Goal: Transaction & Acquisition: Purchase product/service

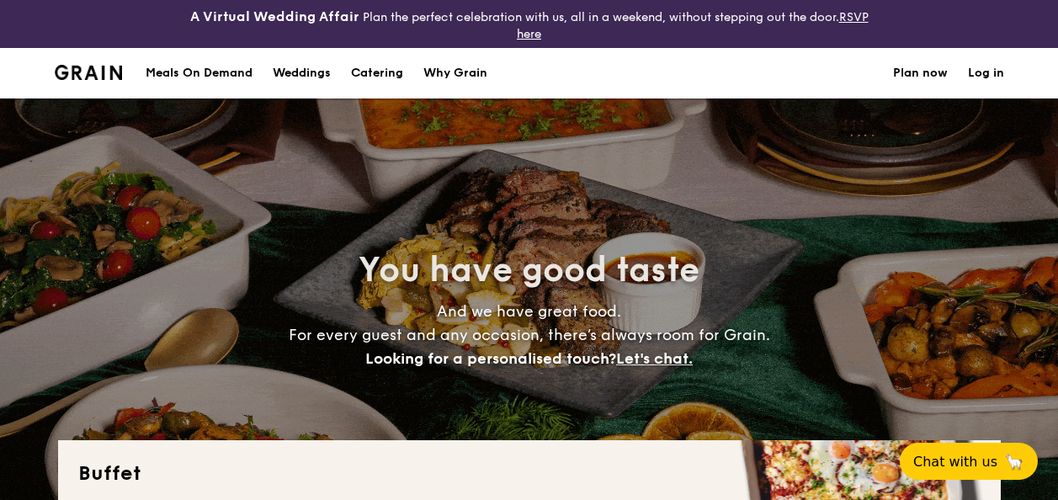
select select
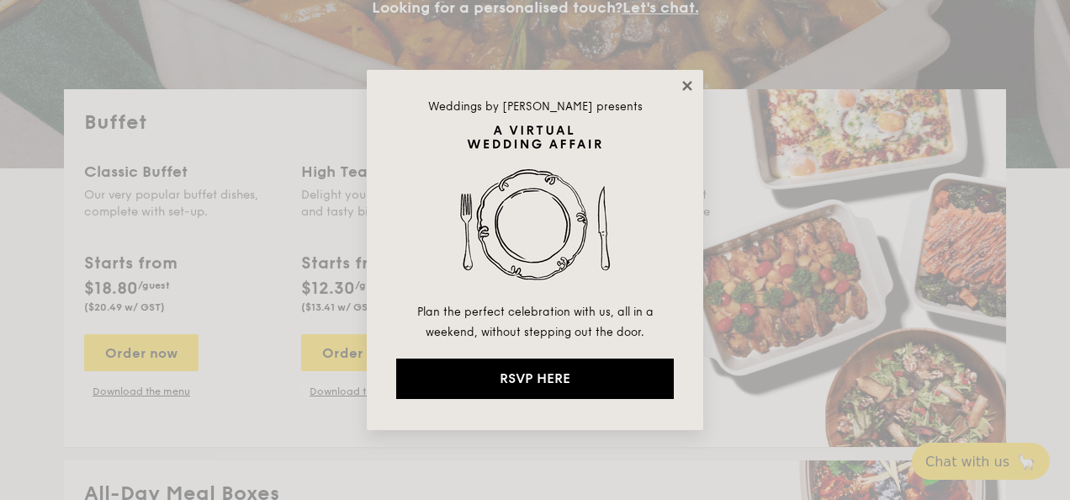
click at [686, 87] on icon at bounding box center [686, 85] width 9 height 9
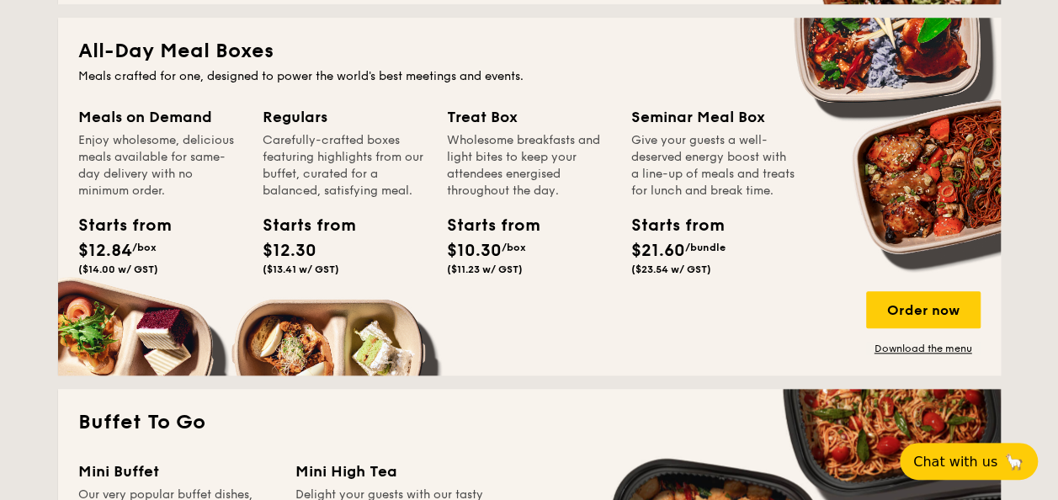
scroll to position [878, 0]
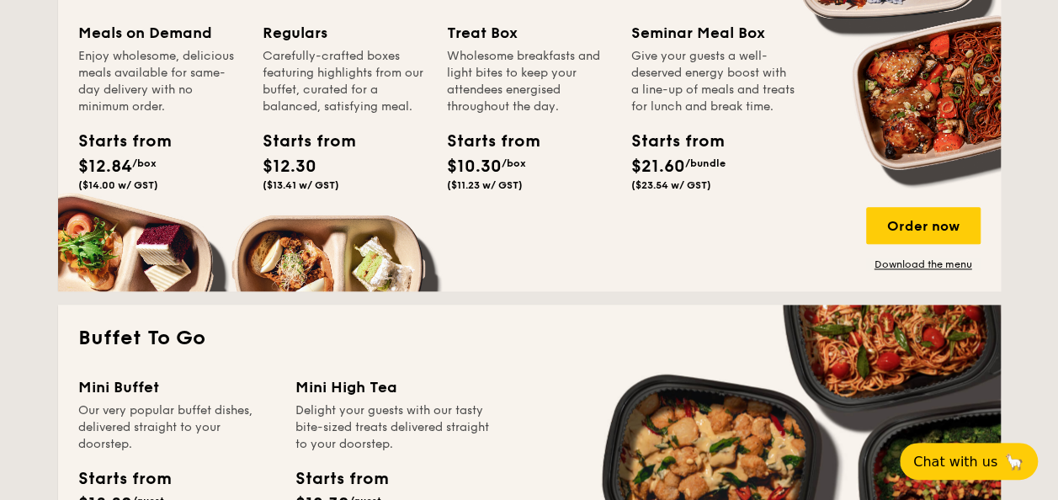
click at [163, 30] on div "Meals on Demand" at bounding box center [160, 33] width 164 height 24
click at [906, 225] on div "Order now" at bounding box center [923, 225] width 114 height 37
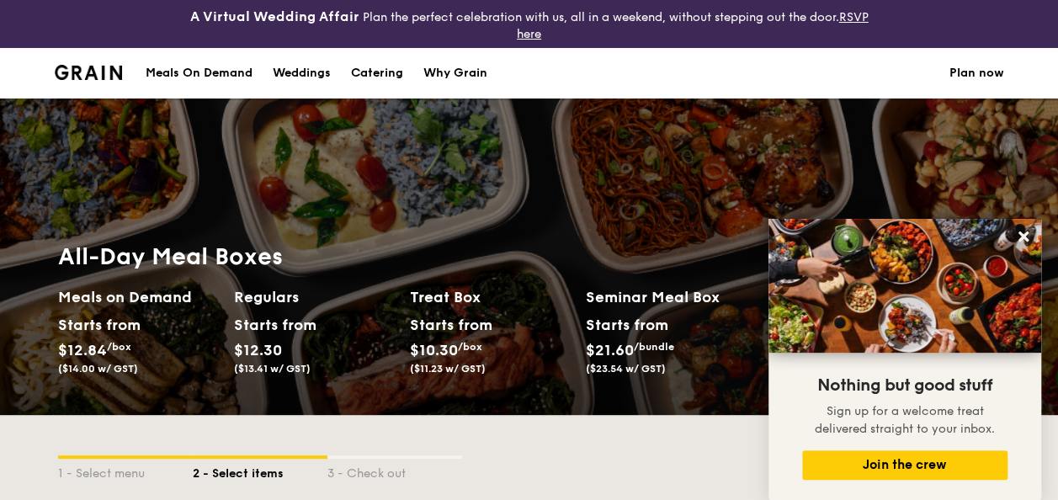
select select
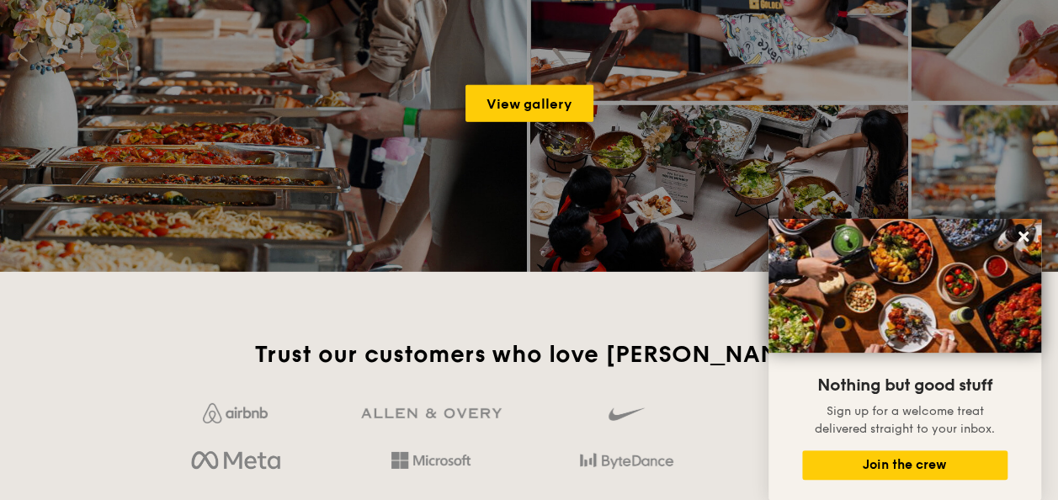
scroll to position [2056, 0]
